Goal: Task Accomplishment & Management: Manage account settings

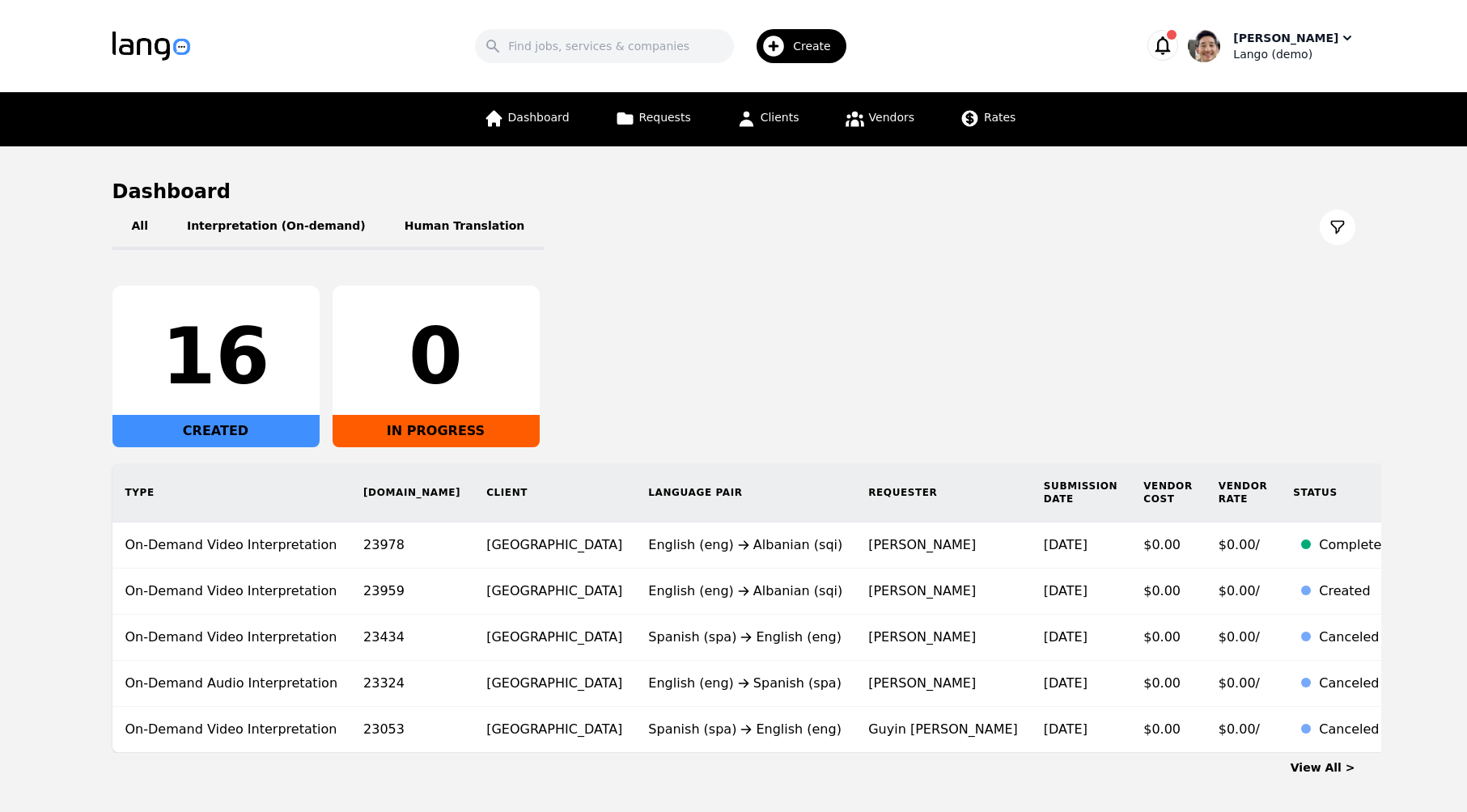
click at [1281, 57] on div "Lango (demo)" at bounding box center [1293, 54] width 121 height 16
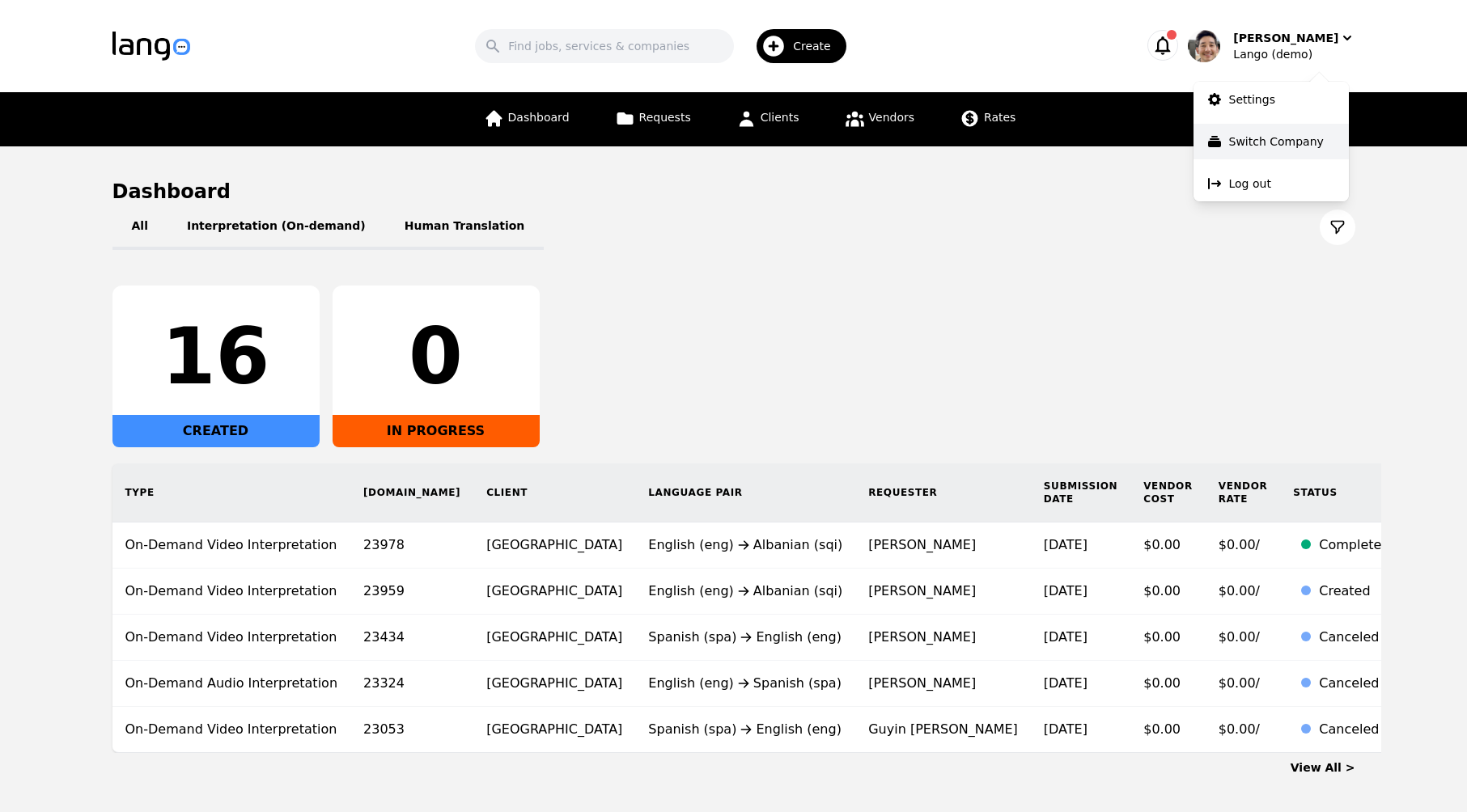
click at [1298, 145] on p "Switch Company" at bounding box center [1276, 141] width 95 height 16
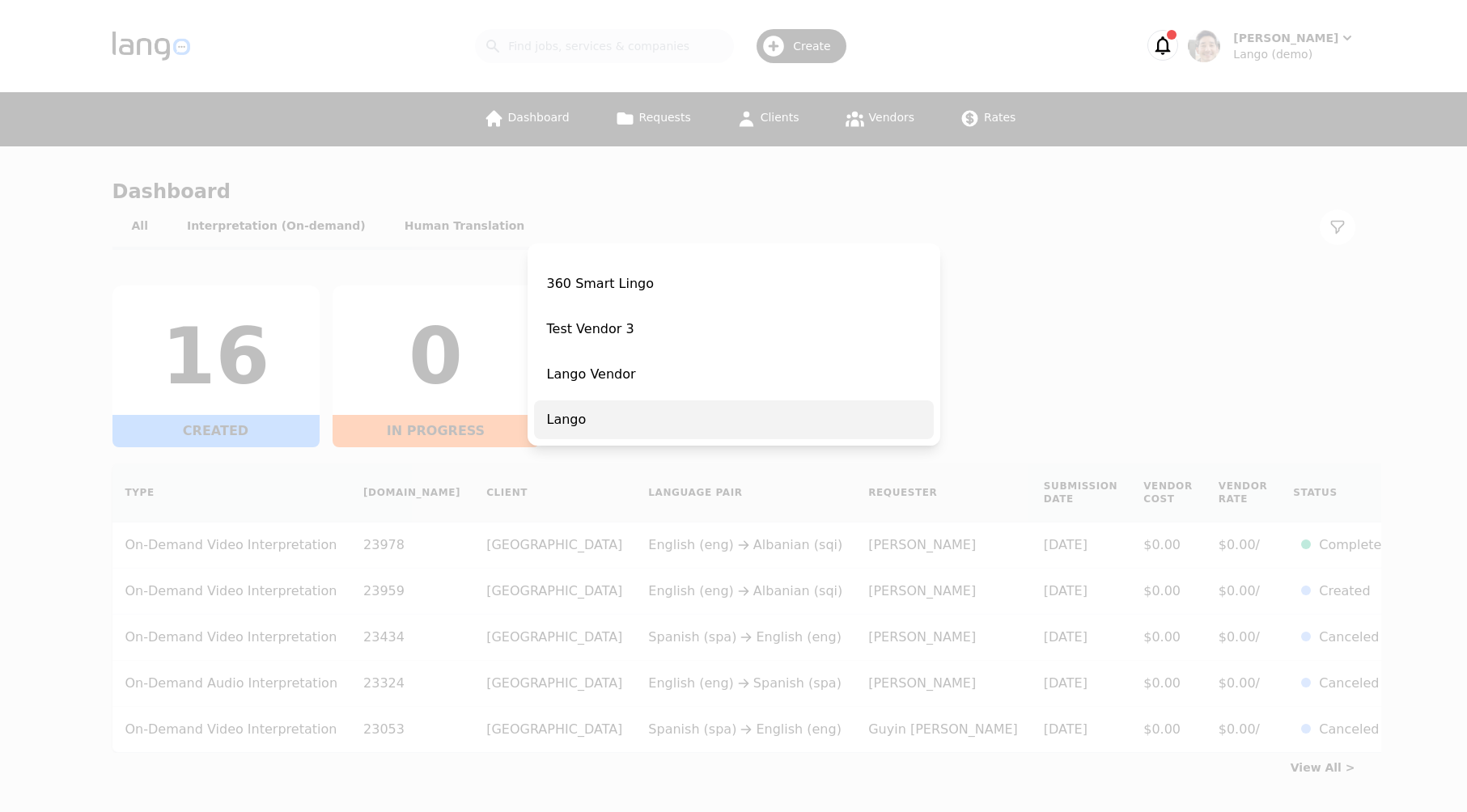
click at [630, 416] on span "Lango" at bounding box center [734, 420] width 400 height 39
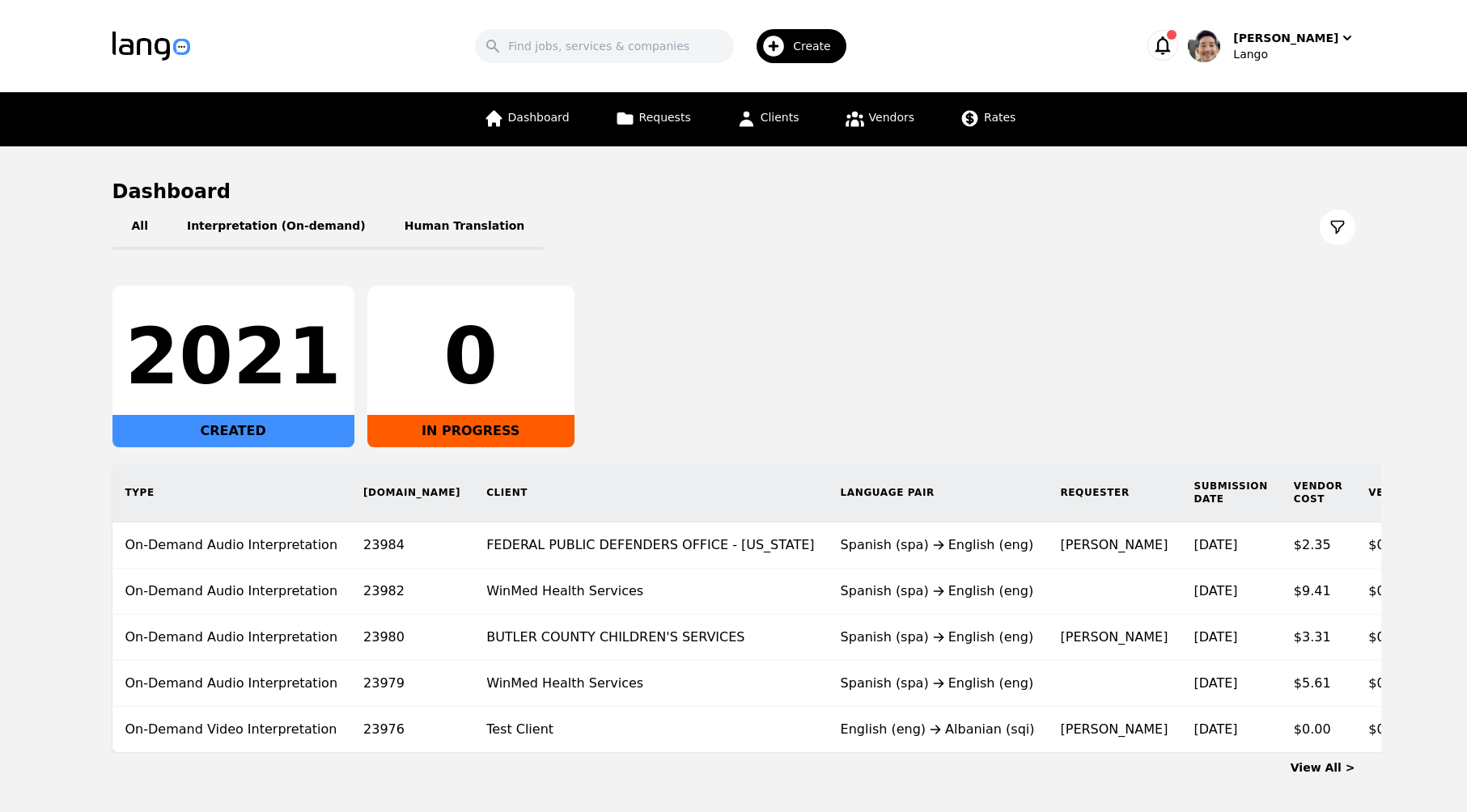
click at [604, 119] on div "Dashboard Requests Clients Vendors Rates" at bounding box center [750, 119] width 552 height 54
click at [641, 117] on span "Requests" at bounding box center [664, 117] width 52 height 13
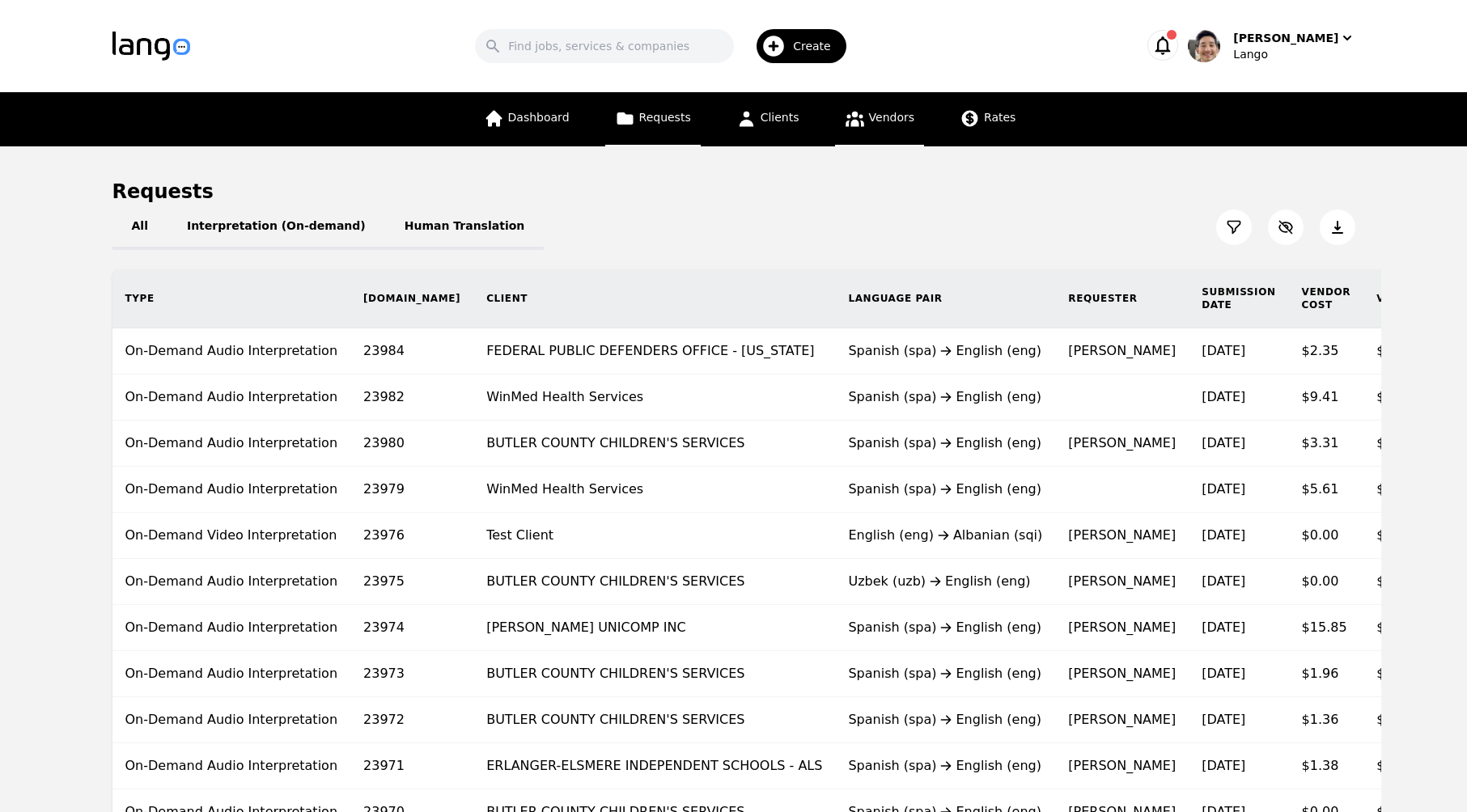
click at [892, 125] on link "Vendors" at bounding box center [880, 119] width 89 height 54
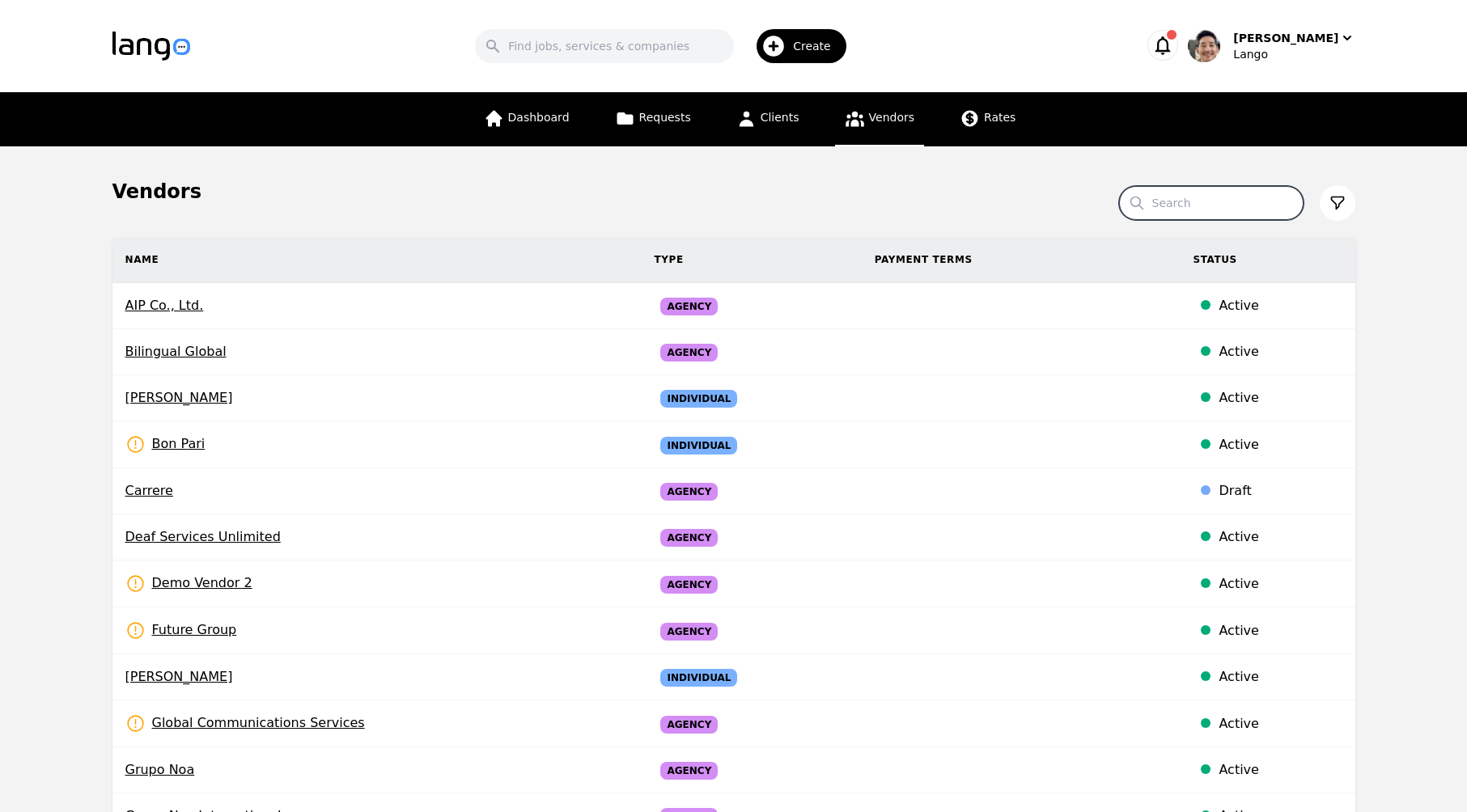
click at [1238, 211] on input "Search" at bounding box center [1211, 202] width 185 height 34
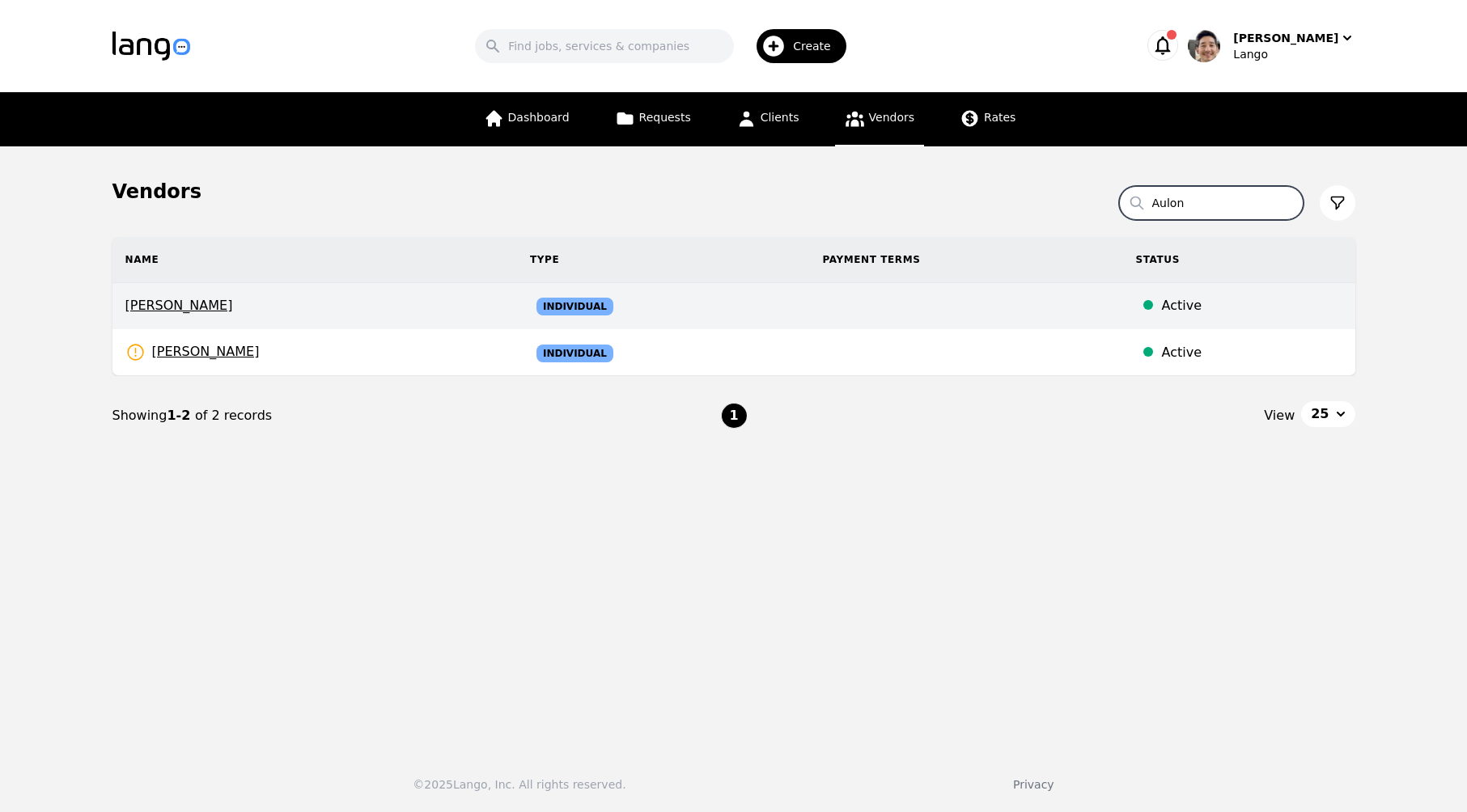
type input "Aulon"
click at [613, 311] on td "Individual" at bounding box center [663, 306] width 293 height 46
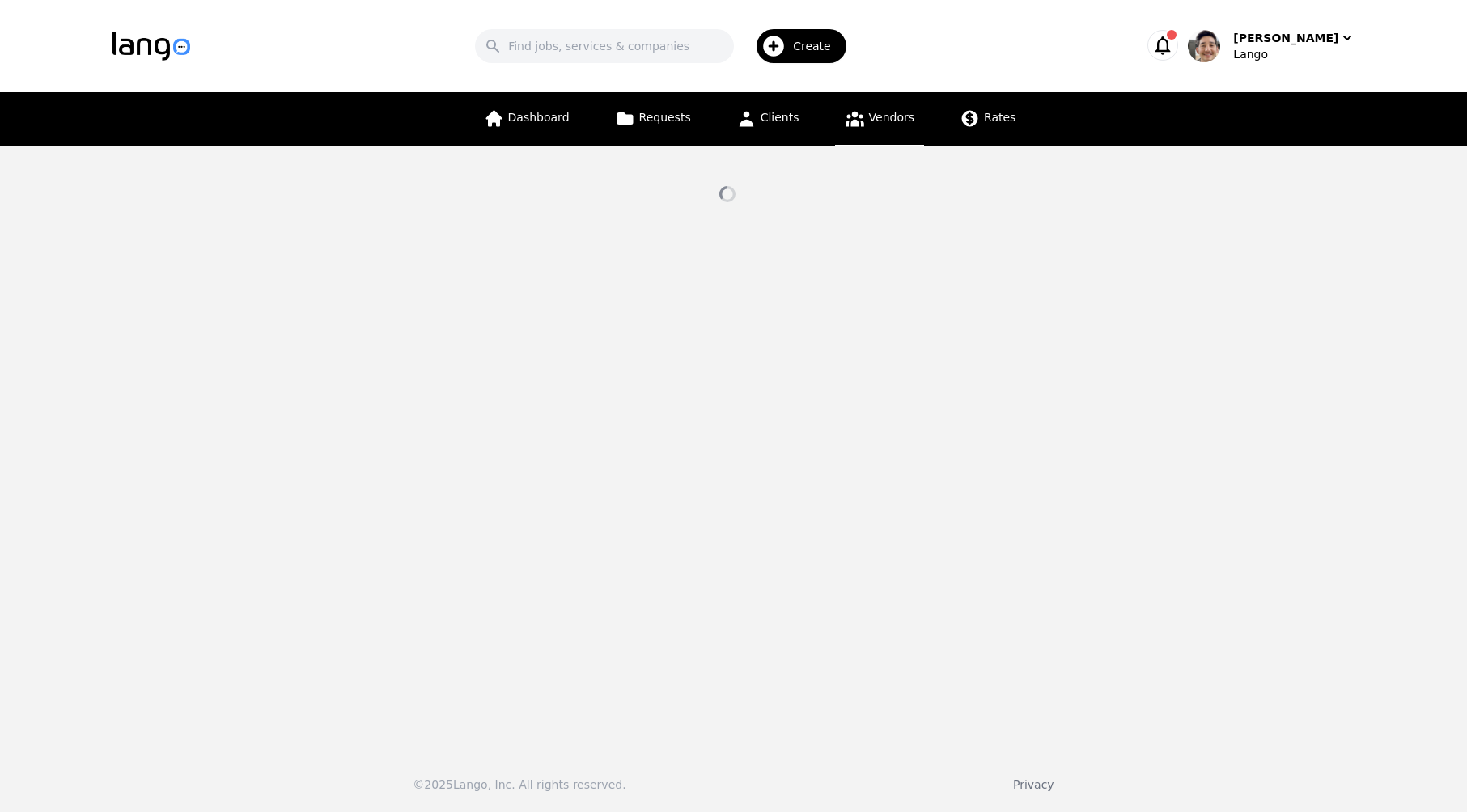
select select "active"
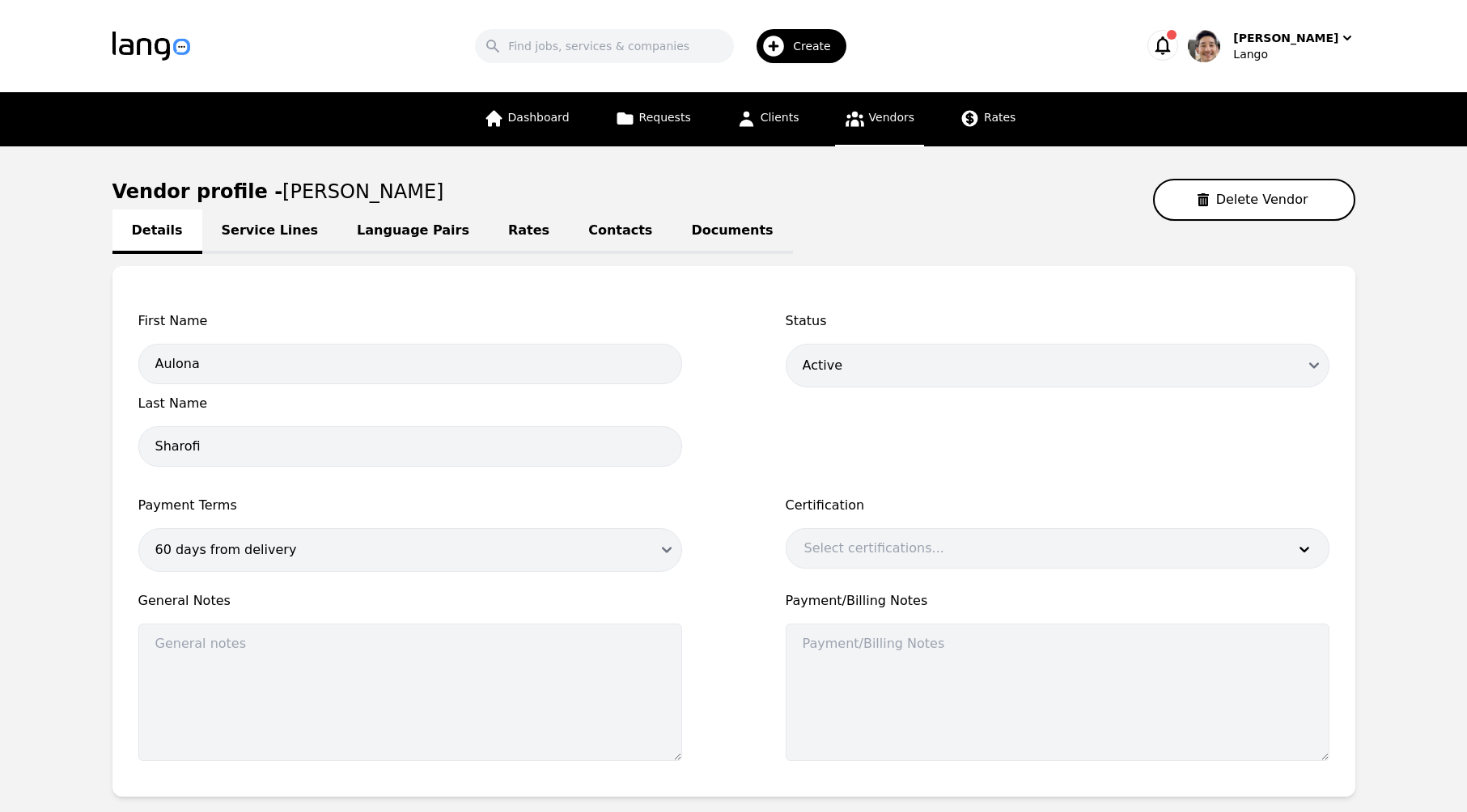
click at [395, 237] on link "Language Pairs" at bounding box center [413, 231] width 152 height 45
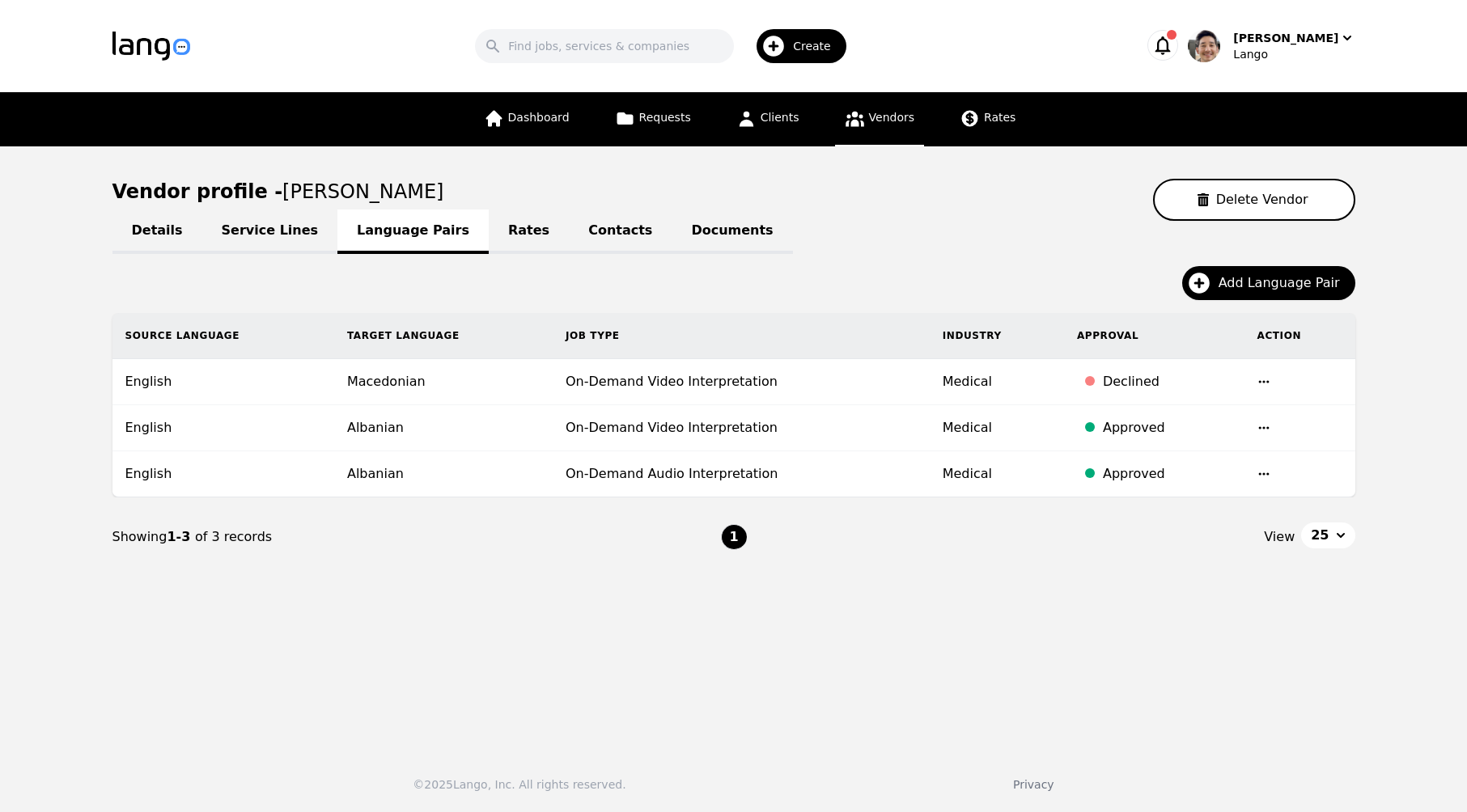
click at [1261, 385] on icon "button" at bounding box center [1264, 381] width 13 height 13
click at [1131, 703] on main "Vendor profile - [PERSON_NAME] Delete Vendor Details Service Lines Language Pai…" at bounding box center [734, 441] width 1467 height 591
click at [944, 218] on div "Vendor profile - [PERSON_NAME]" at bounding box center [734, 200] width 1243 height 42
click at [167, 241] on link "Details" at bounding box center [157, 231] width 89 height 45
select select "active"
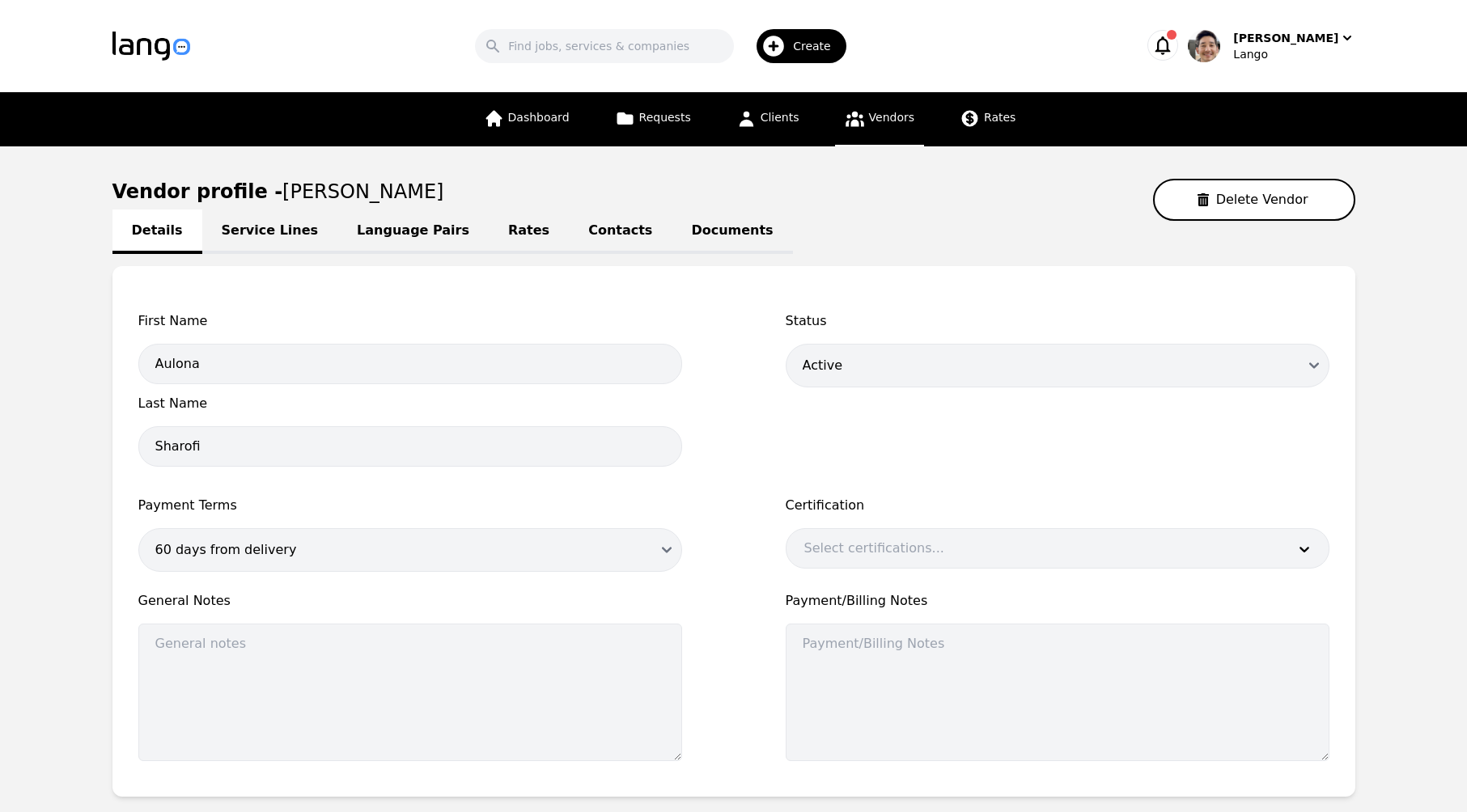
click at [883, 194] on div "Vendor profile - [PERSON_NAME]" at bounding box center [734, 200] width 1243 height 42
